Goal: Transaction & Acquisition: Purchase product/service

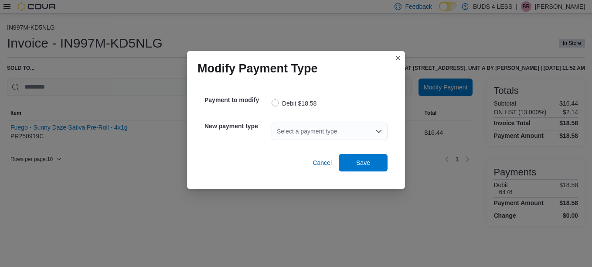
click at [365, 129] on div "Select a payment type" at bounding box center [329, 130] width 116 height 17
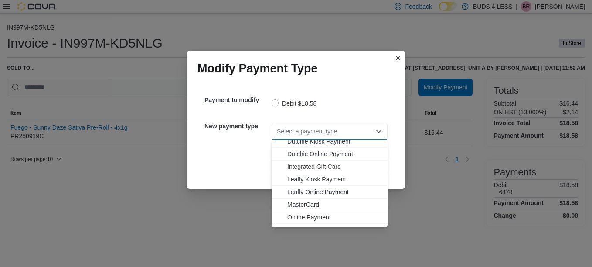
scroll to position [102, 0]
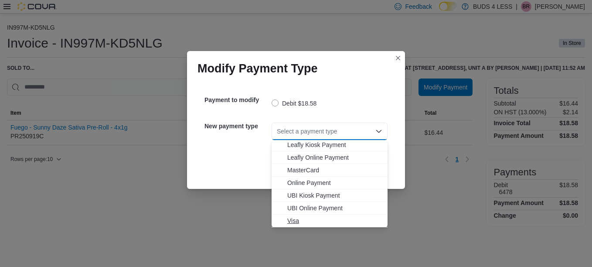
click at [303, 221] on span "Visa" at bounding box center [334, 220] width 95 height 9
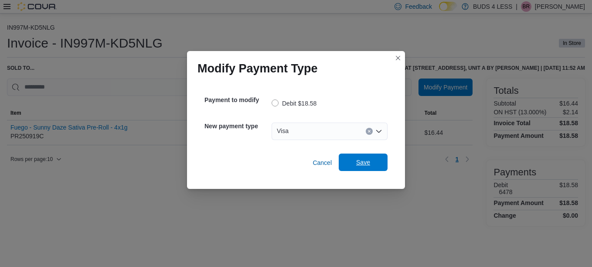
click at [373, 158] on span "Save" at bounding box center [363, 161] width 38 height 17
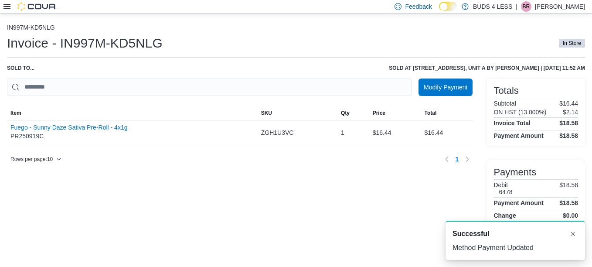
scroll to position [0, 0]
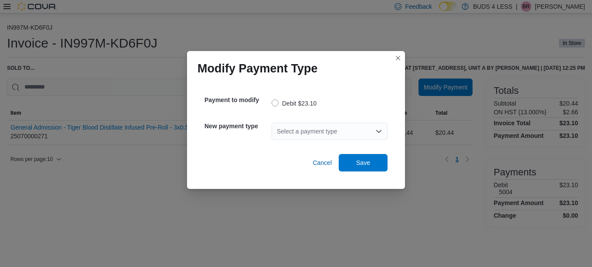
click at [365, 129] on div "Select a payment type" at bounding box center [329, 130] width 116 height 17
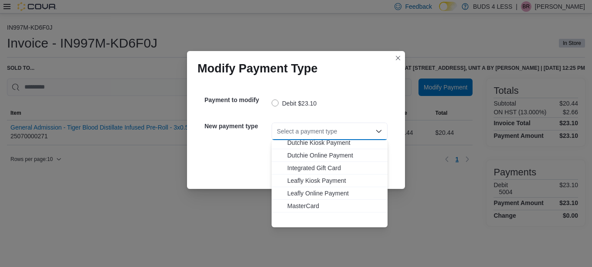
scroll to position [102, 0]
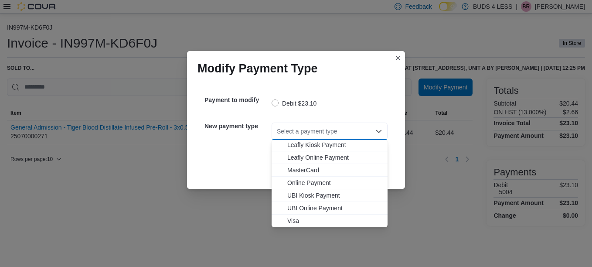
click at [304, 166] on span "MasterCard" at bounding box center [334, 170] width 95 height 9
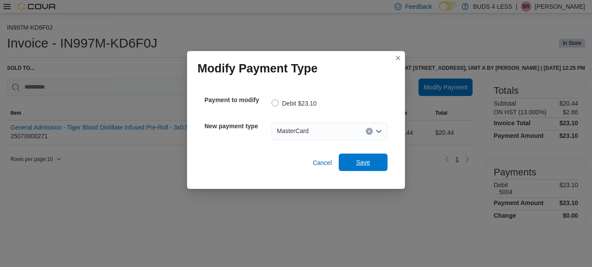
click at [372, 154] on span "Save" at bounding box center [363, 161] width 38 height 17
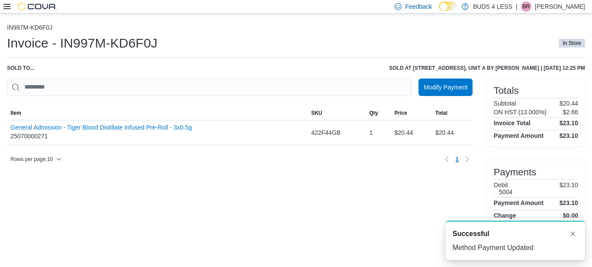
scroll to position [0, 0]
